Goal: Task Accomplishment & Management: Manage account settings

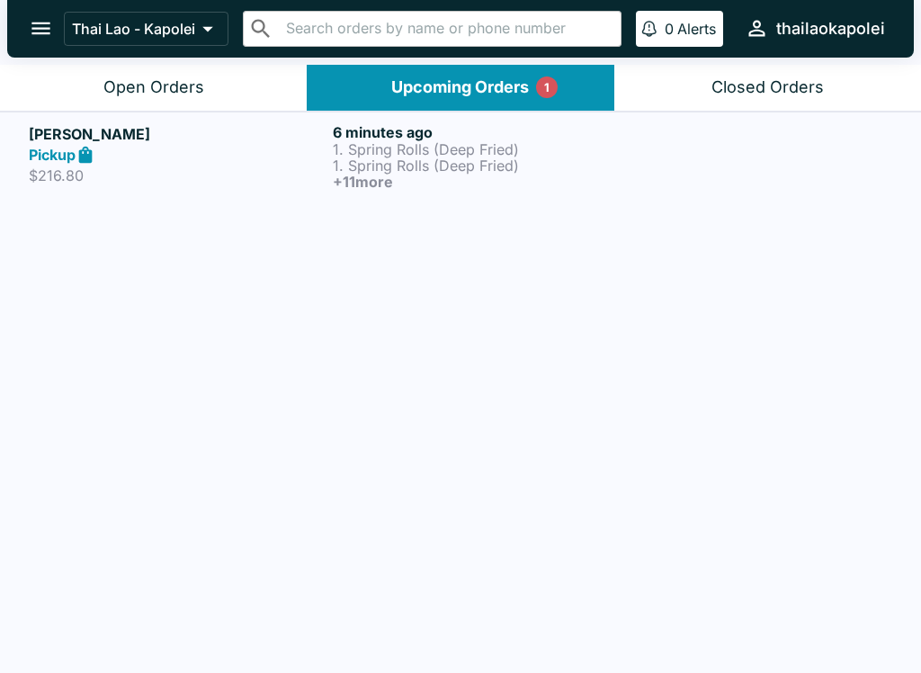
click at [545, 169] on p "1. Spring Rolls (Deep Fried)" at bounding box center [481, 165] width 297 height 16
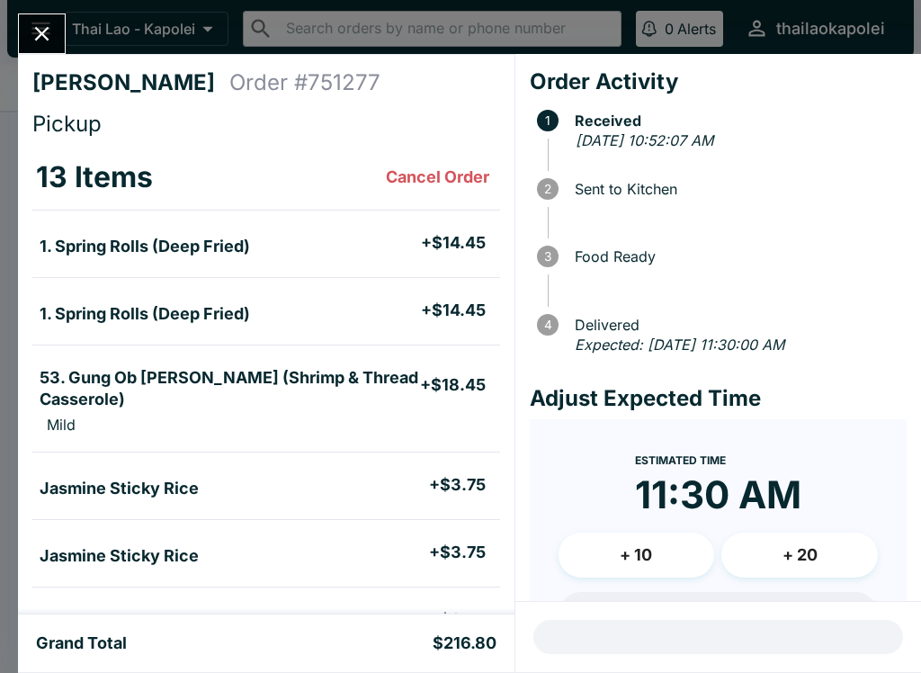
click at [58, 36] on button "Close" at bounding box center [42, 33] width 46 height 39
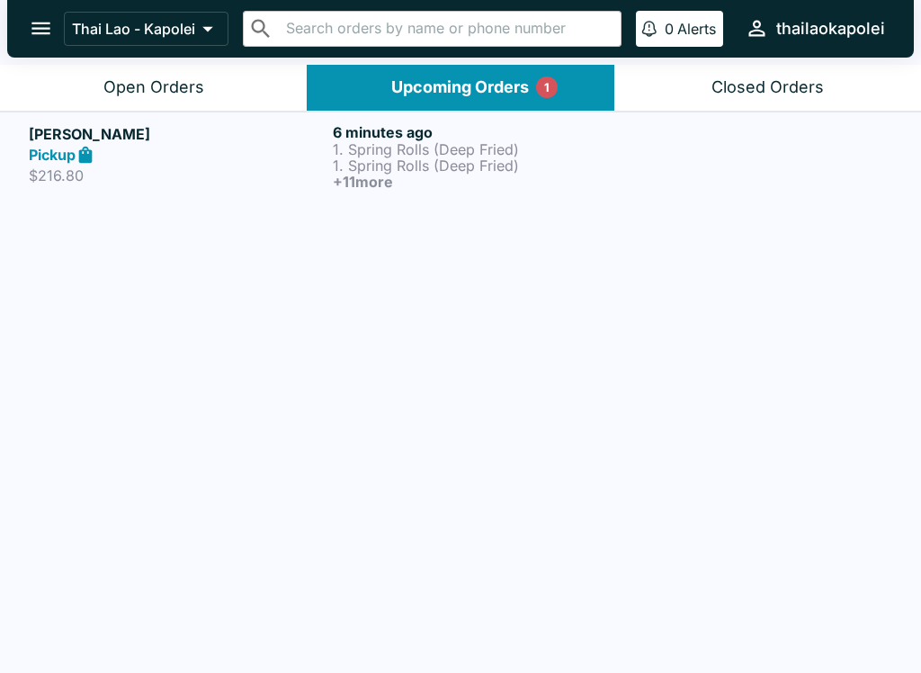
click at [226, 79] on button "Open Orders" at bounding box center [153, 88] width 307 height 46
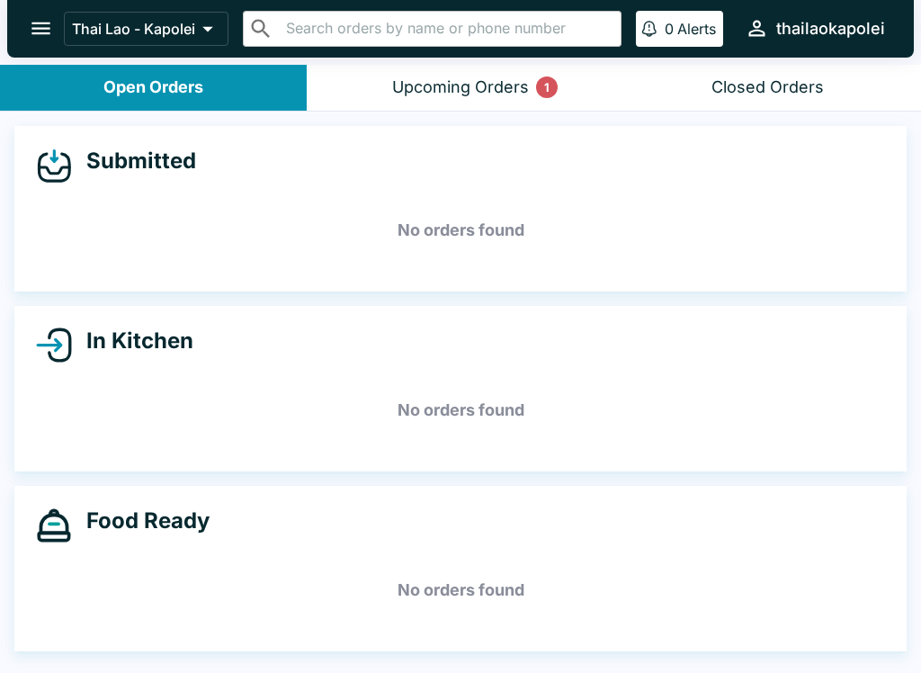
click at [457, 100] on button "Upcoming Orders 1" at bounding box center [460, 88] width 307 height 46
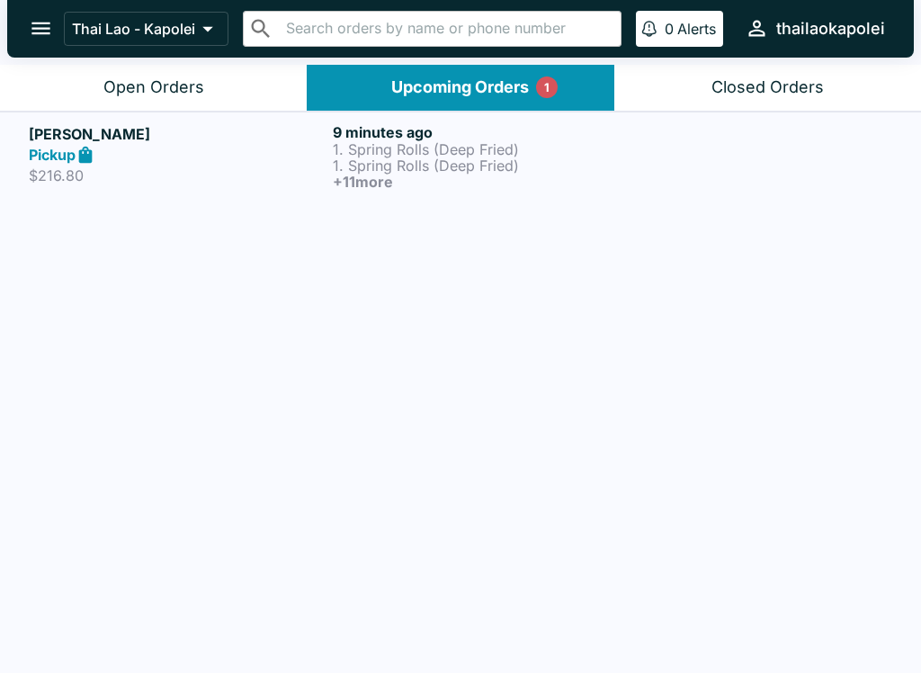
click at [513, 157] on p "1. Spring Rolls (Deep Fried)" at bounding box center [481, 165] width 297 height 16
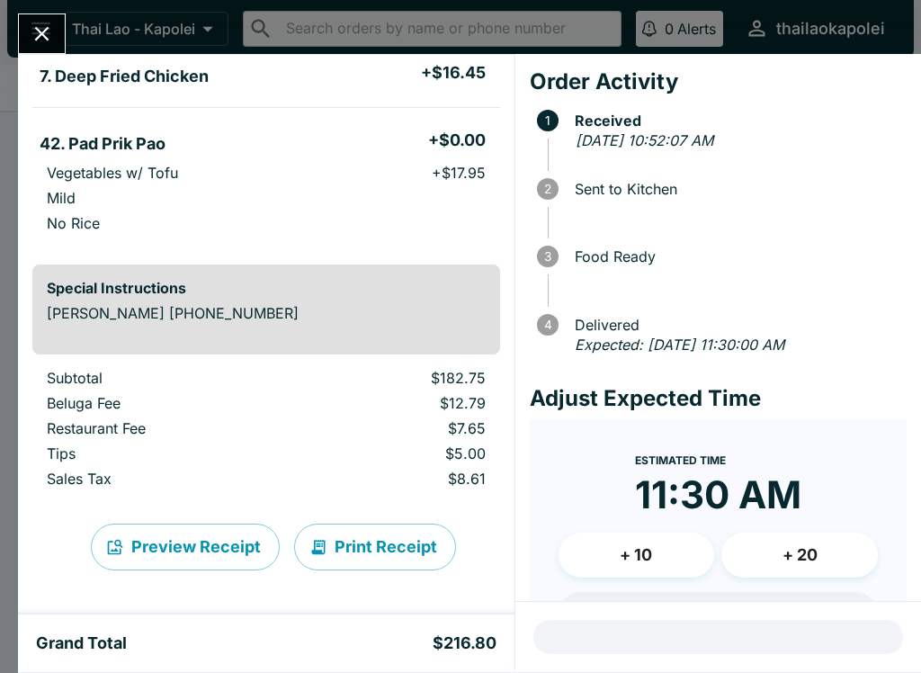
scroll to position [1254, 0]
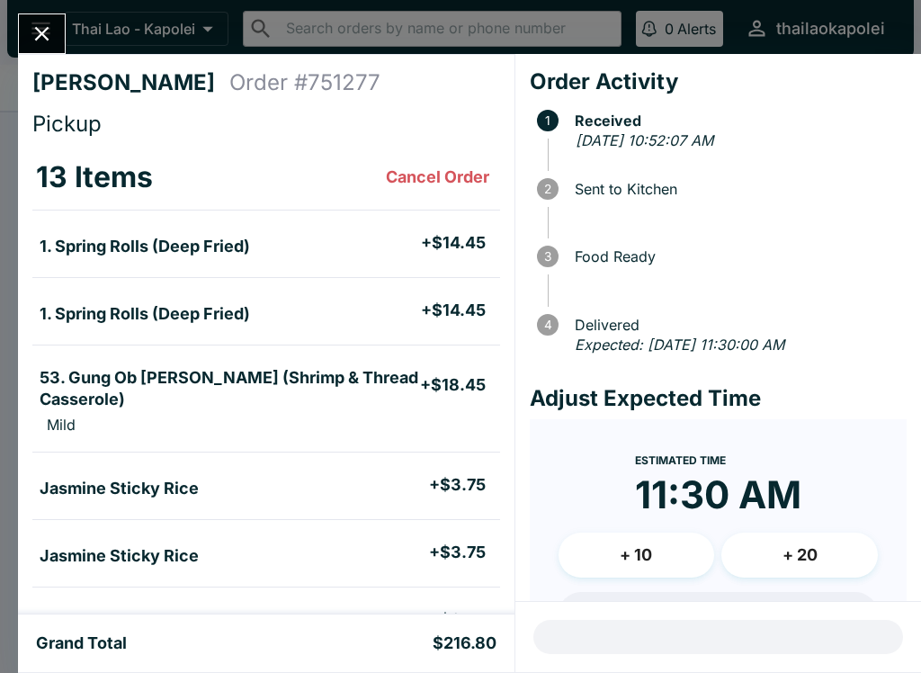
click at [33, 21] on button "Close" at bounding box center [42, 33] width 46 height 39
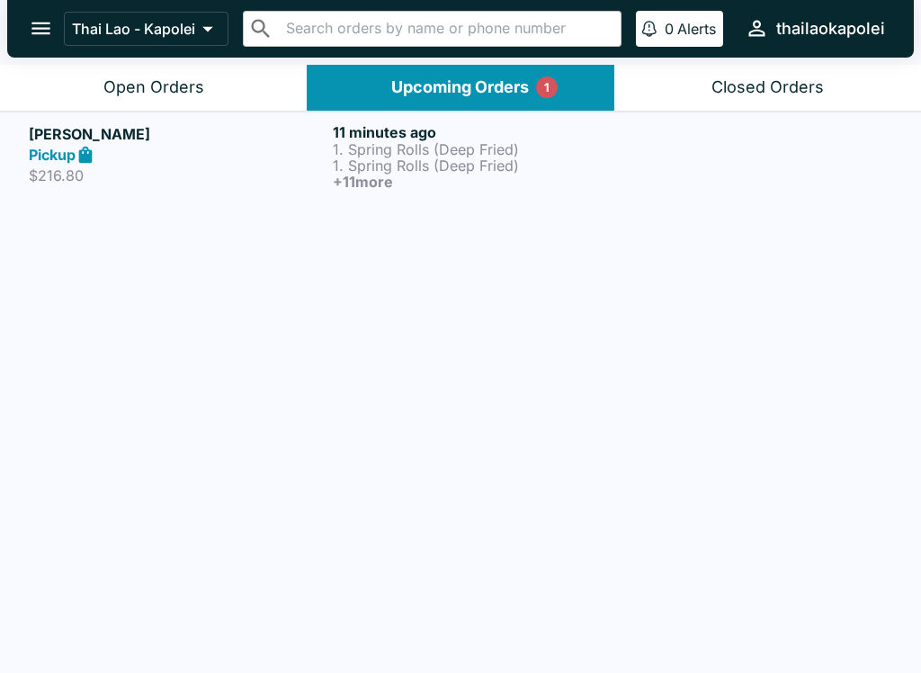
click at [631, 130] on div "[PERSON_NAME] Pickup $216.80 11 minutes ago 1. Spring Rolls (Deep Fried) 1. Spr…" at bounding box center [461, 156] width 864 height 67
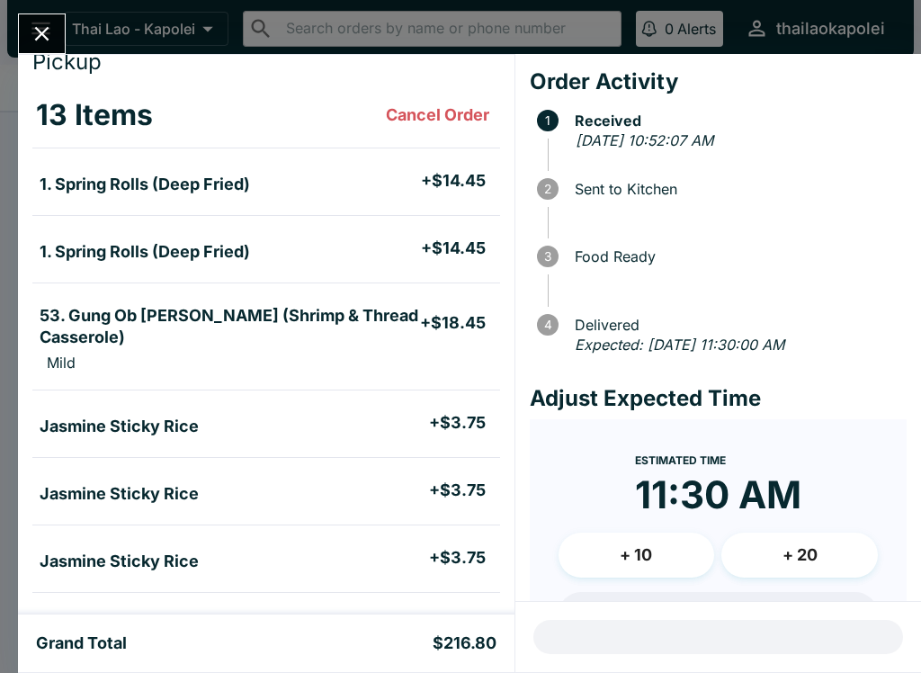
click at [30, 20] on button "Close" at bounding box center [42, 33] width 46 height 39
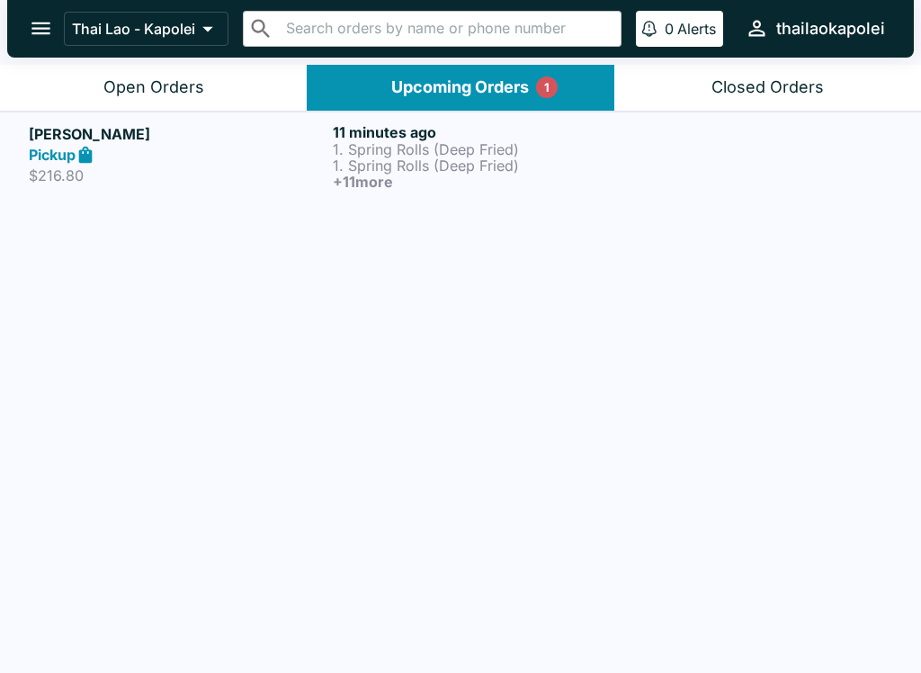
click at [174, 96] on div "Open Orders" at bounding box center [153, 87] width 101 height 21
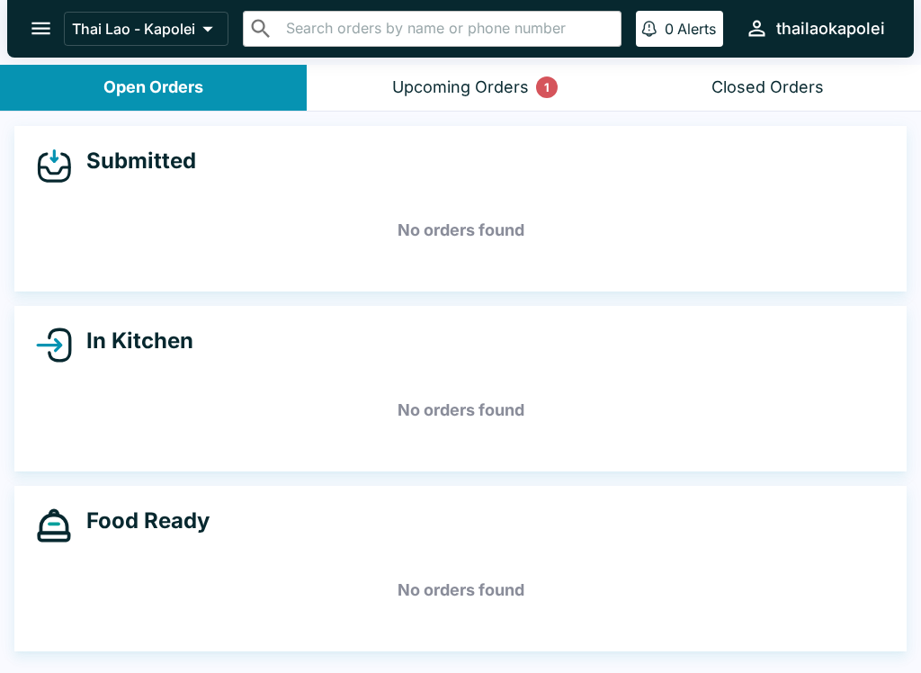
click at [478, 85] on div "Upcoming Orders 1" at bounding box center [460, 87] width 137 height 21
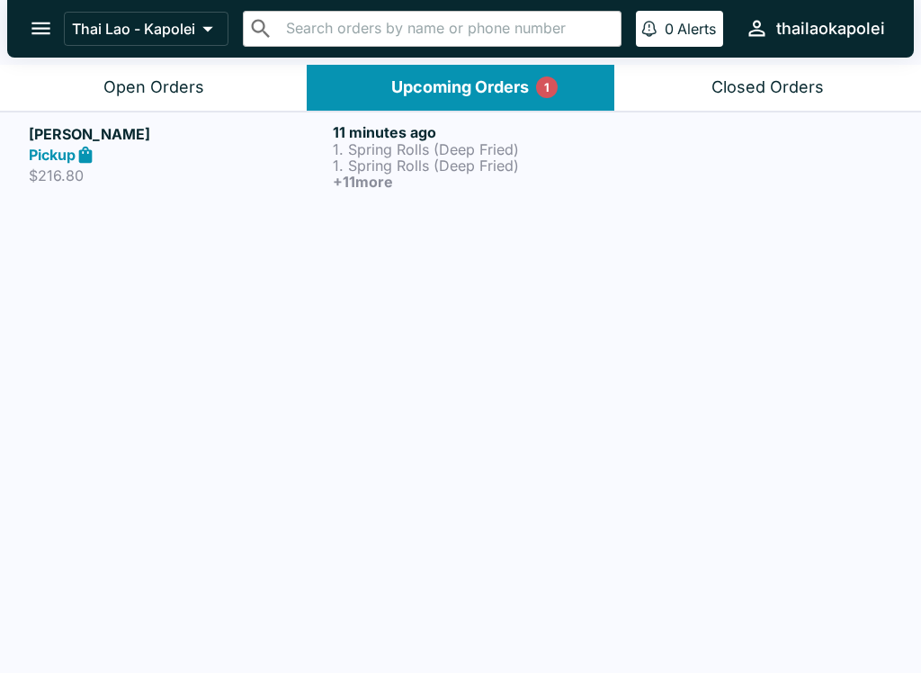
click at [178, 81] on div "Open Orders" at bounding box center [153, 87] width 101 height 21
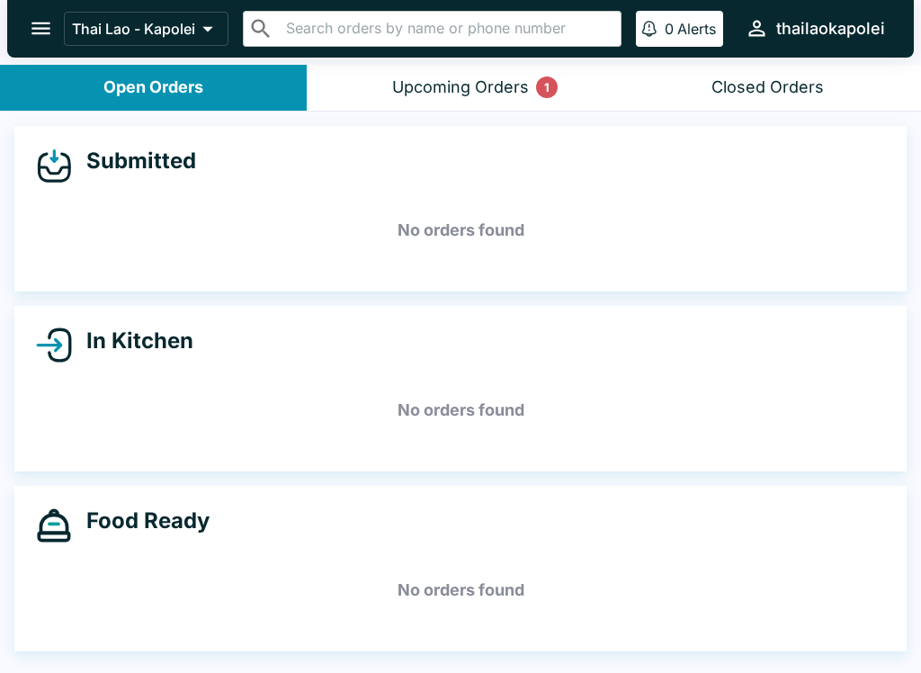
click at [528, 107] on button "Upcoming Orders 1" at bounding box center [460, 88] width 307 height 46
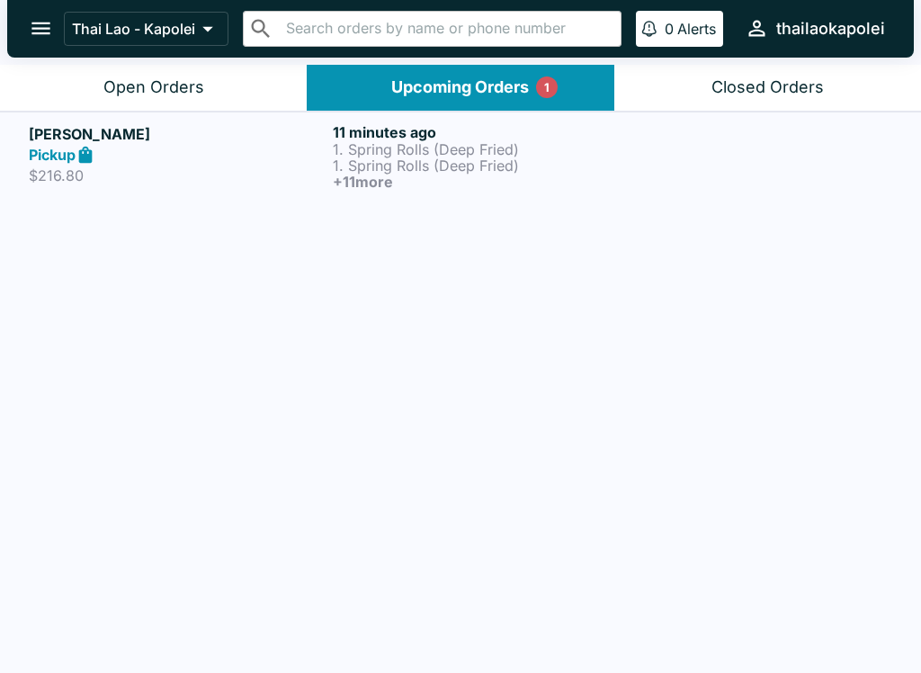
click at [458, 145] on p "1. Spring Rolls (Deep Fried)" at bounding box center [481, 149] width 297 height 16
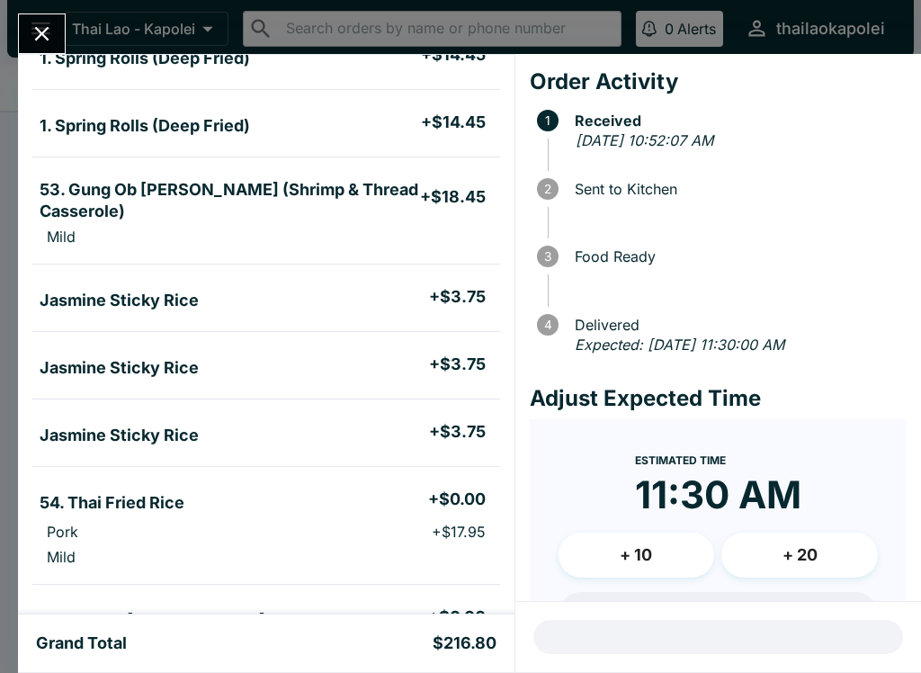
click at [43, 28] on icon "Close" at bounding box center [42, 34] width 24 height 24
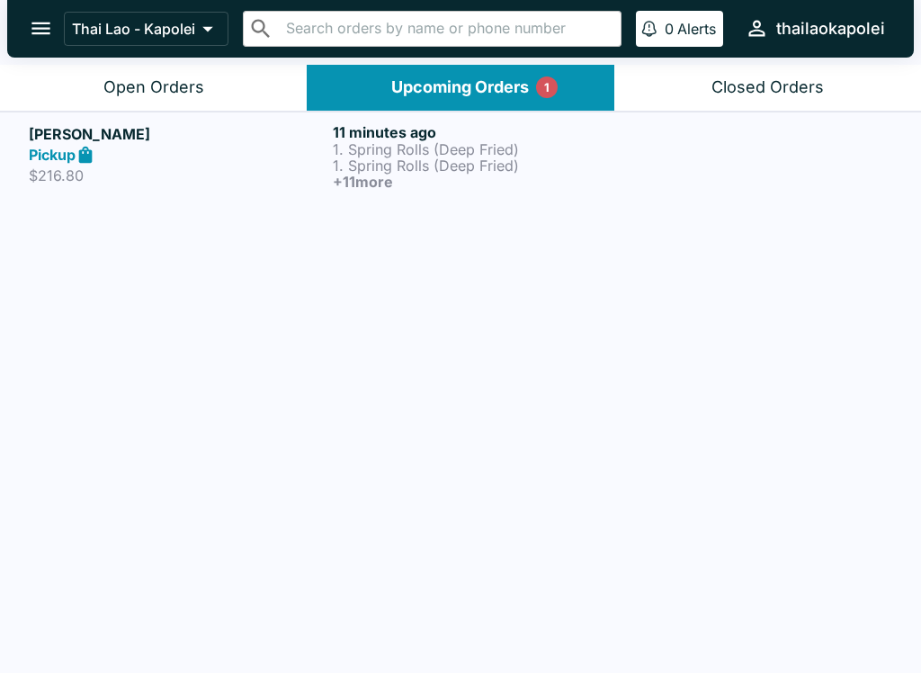
click at [571, 115] on link "[PERSON_NAME] Pickup $216.80 11 minutes ago 1. Spring Rolls (Deep Fried) 1. Spr…" at bounding box center [460, 156] width 921 height 89
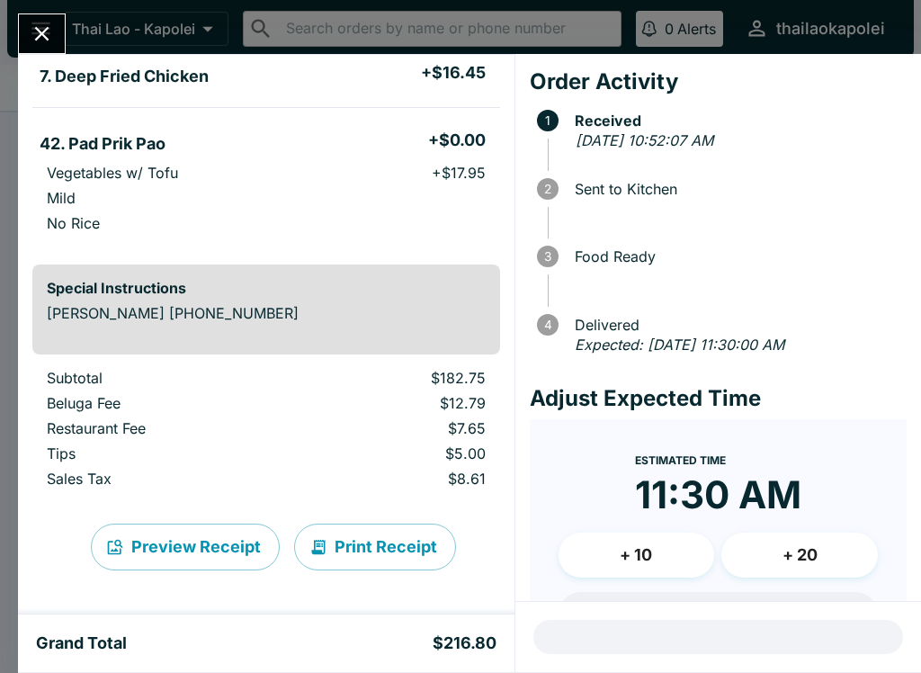
scroll to position [1254, 0]
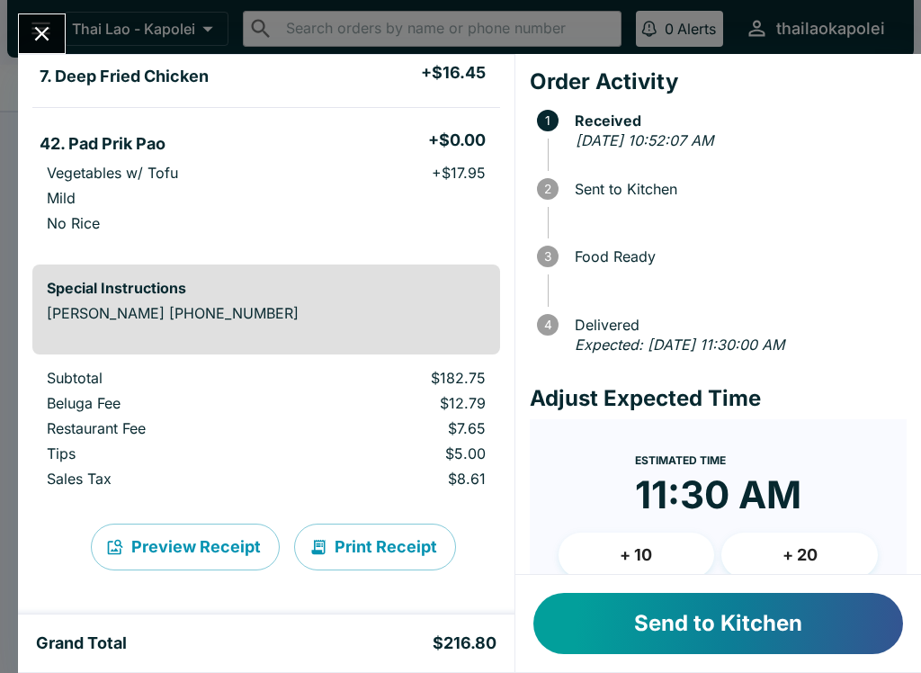
click at [726, 615] on button "Send to Kitchen" at bounding box center [719, 623] width 370 height 61
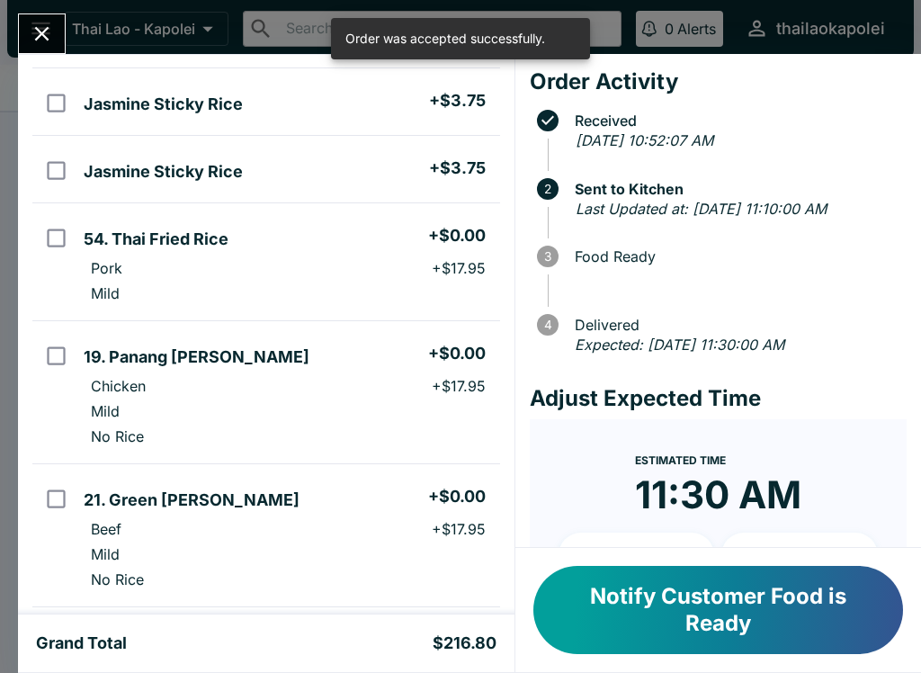
click at [46, 27] on icon "Close" at bounding box center [42, 34] width 24 height 24
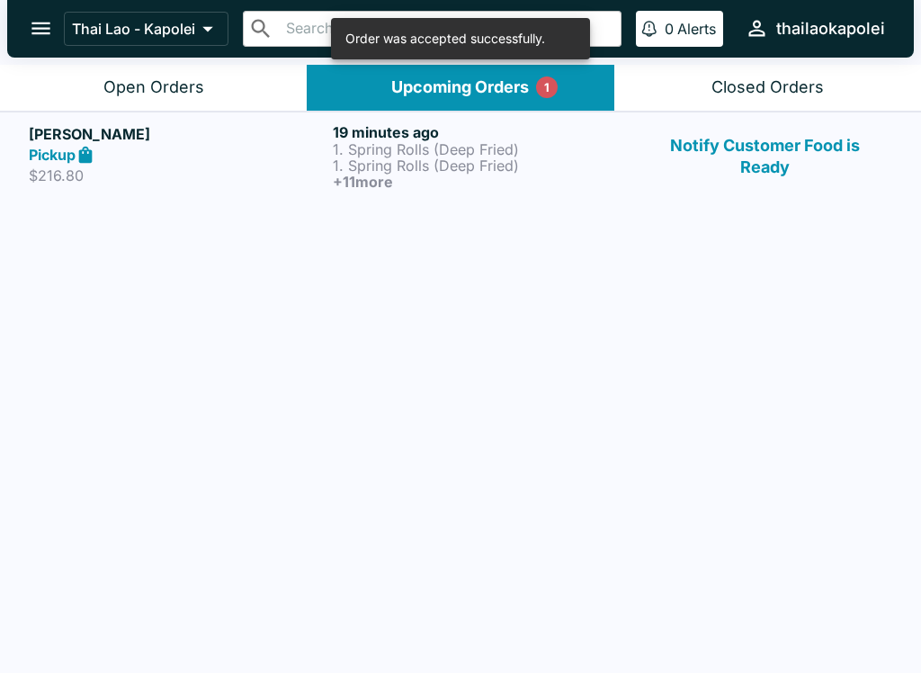
click at [234, 85] on button "Open Orders" at bounding box center [153, 88] width 307 height 46
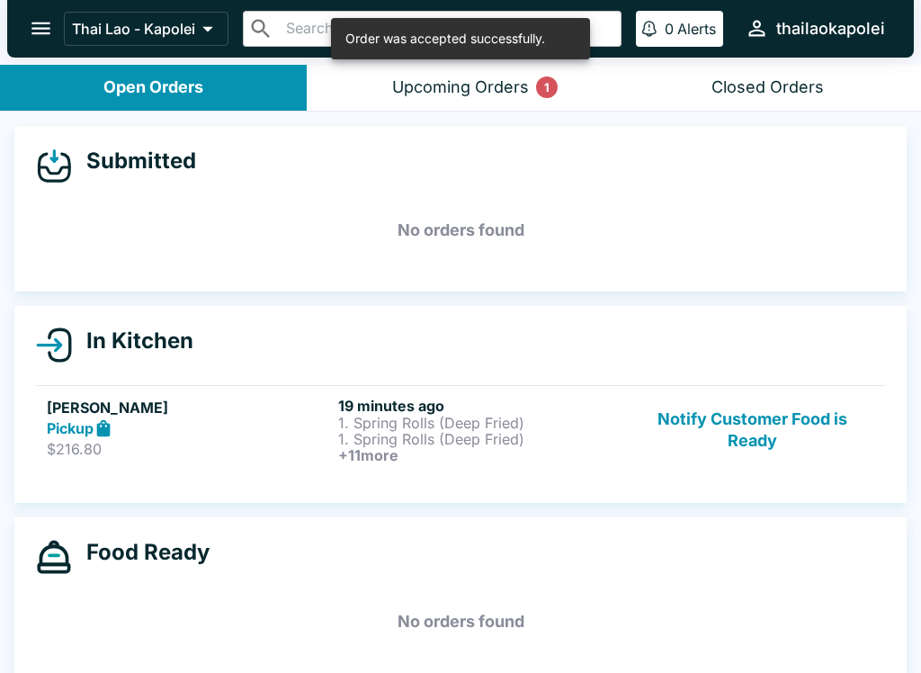
click at [422, 92] on div "Upcoming Orders 1" at bounding box center [460, 87] width 137 height 21
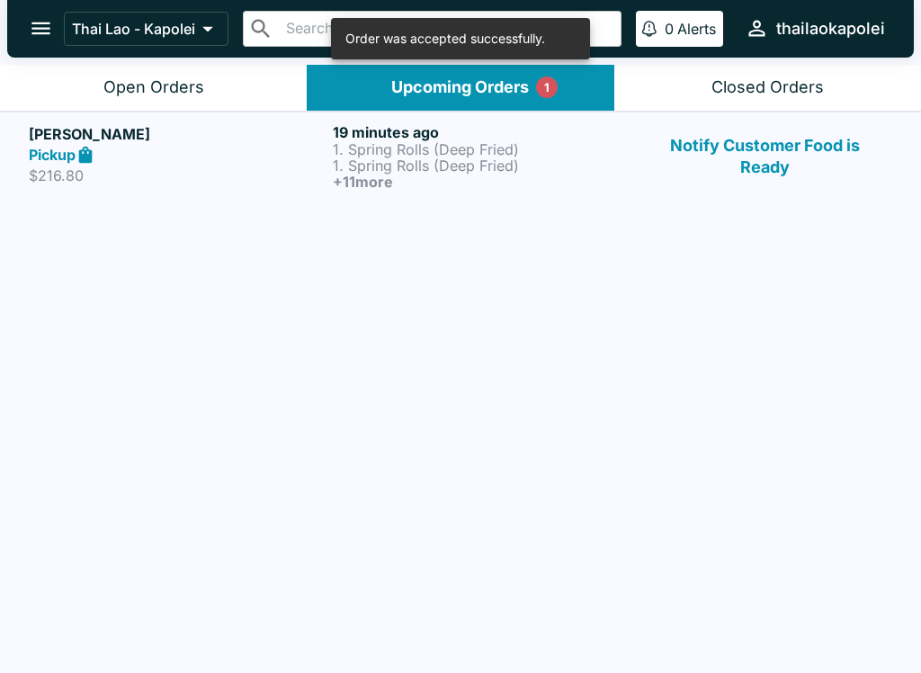
click at [229, 66] on button "Open Orders" at bounding box center [153, 88] width 307 height 46
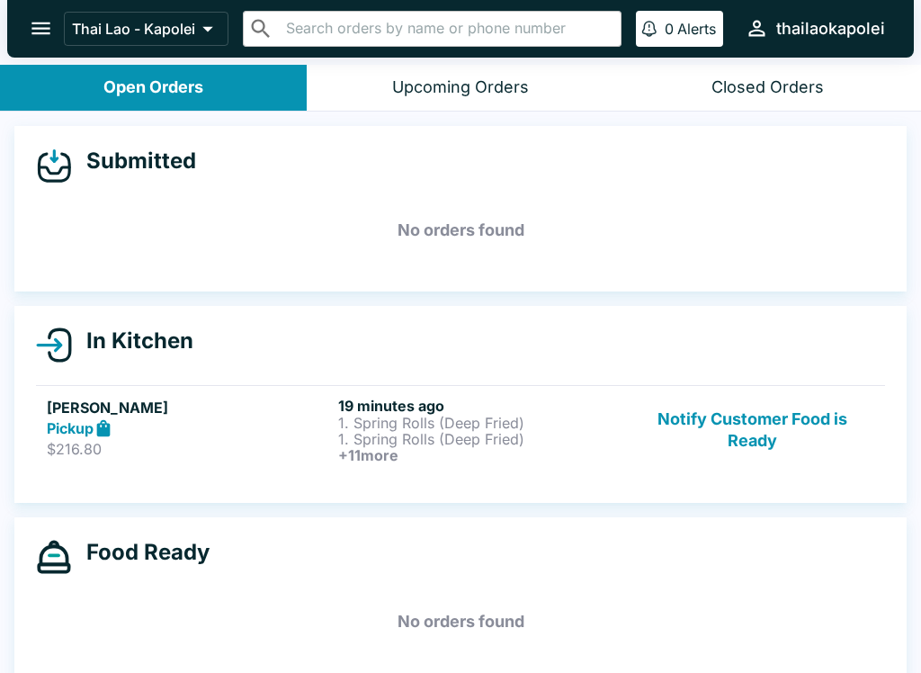
click at [762, 439] on button "Notify Customer Food is Ready" at bounding box center [753, 430] width 244 height 67
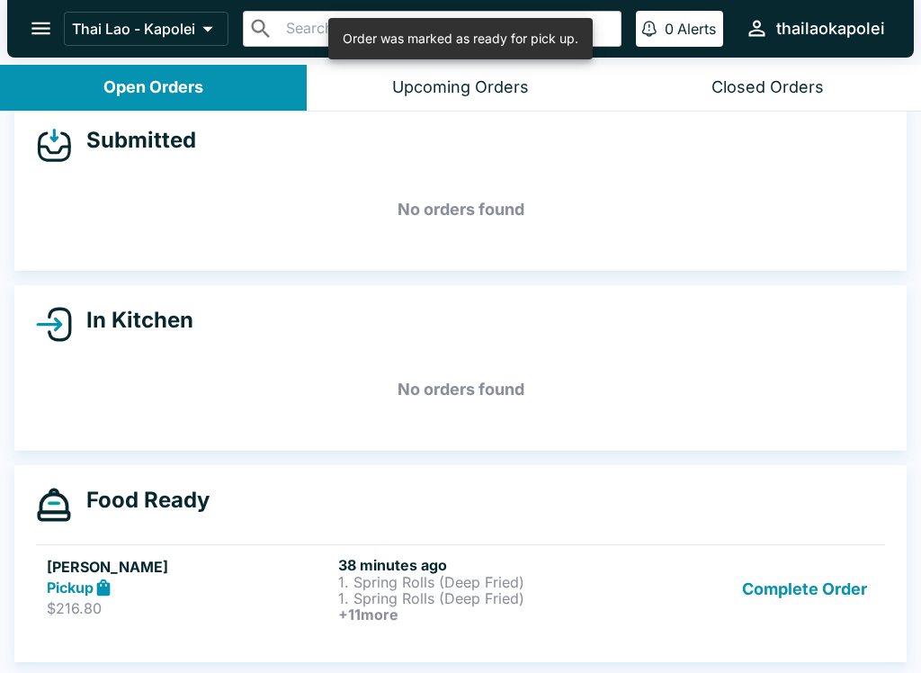
scroll to position [21, 0]
click at [613, 598] on p "1. Spring Rolls (Deep Fried)" at bounding box center [480, 598] width 284 height 16
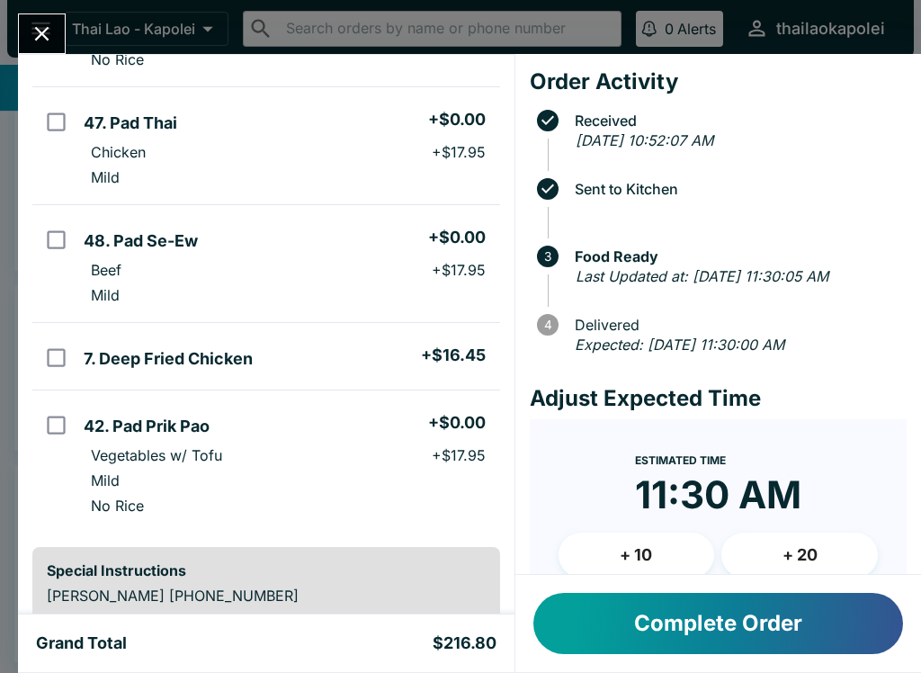
scroll to position [993, 0]
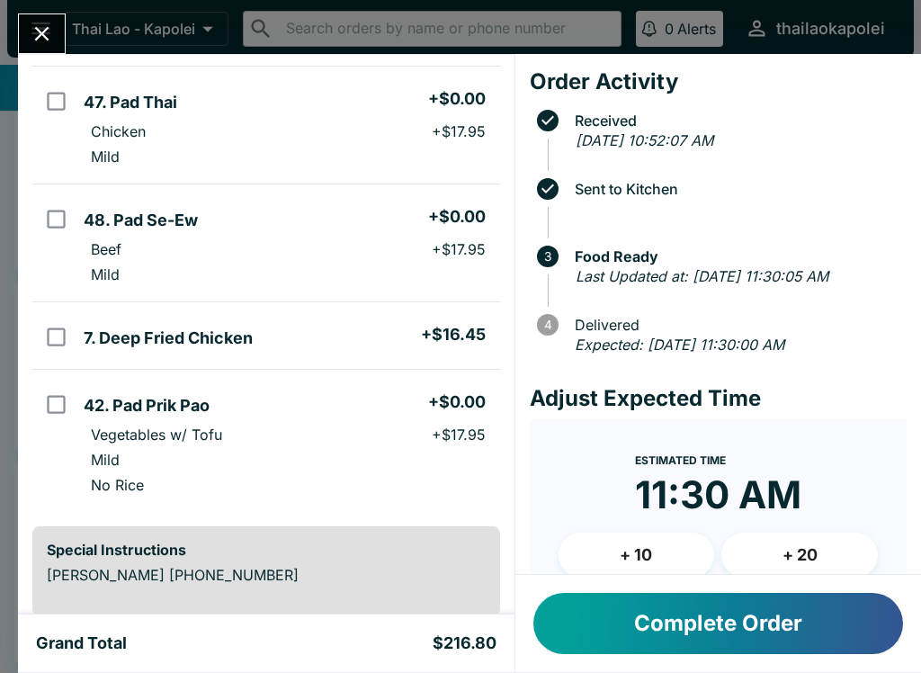
click at [741, 630] on button "Complete Order" at bounding box center [719, 623] width 370 height 61
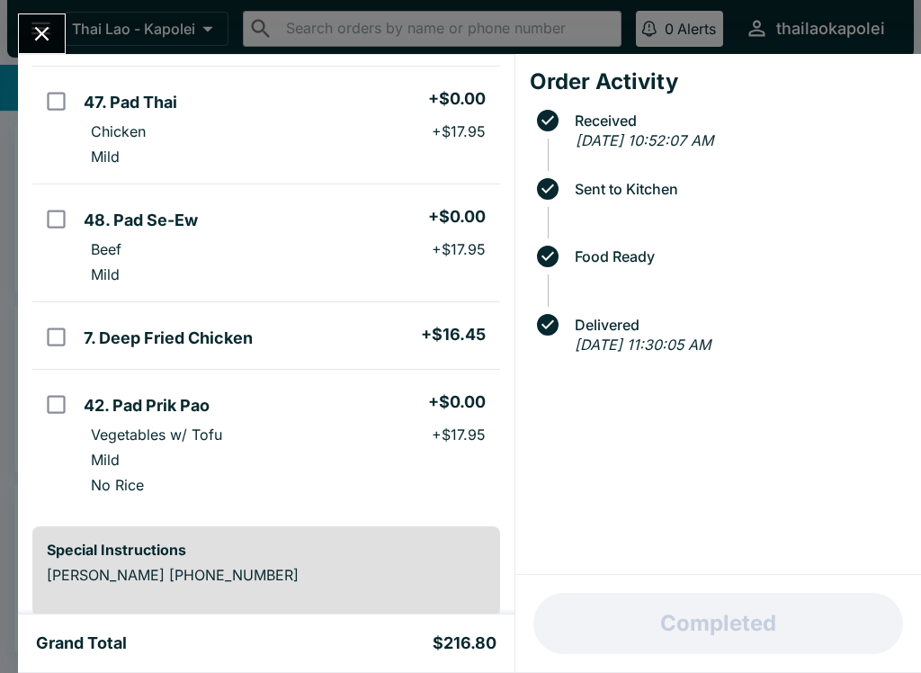
scroll to position [0, 0]
